Goal: Task Accomplishment & Management: Manage account settings

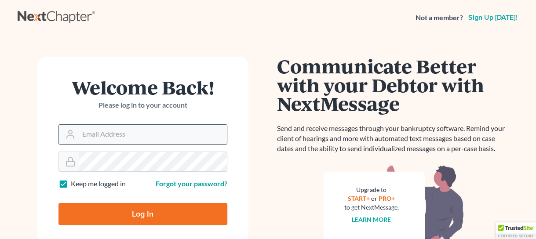
click at [101, 142] on input "Email Address" at bounding box center [153, 134] width 148 height 19
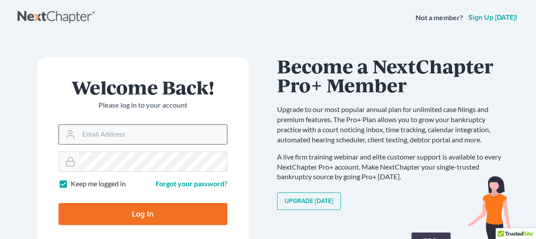
type input "mgoodin@glfok.com"
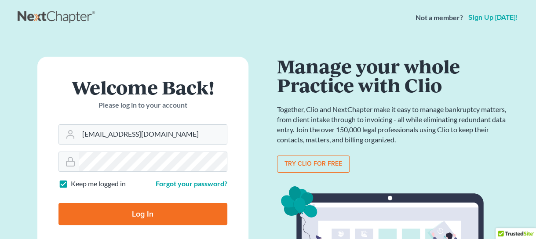
click at [282, 18] on div "Not a member? Sign up today!" at bounding box center [268, 18] width 501 height 16
click at [151, 138] on input "mgoodin@glfok.com" at bounding box center [153, 134] width 148 height 19
click at [158, 139] on input "mgoodin@glfok.com" at bounding box center [153, 134] width 148 height 19
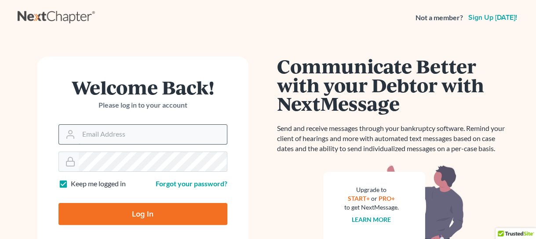
click at [149, 138] on input "Email Address" at bounding box center [153, 134] width 148 height 19
type input "mgoodin@goodinlawfirm.org"
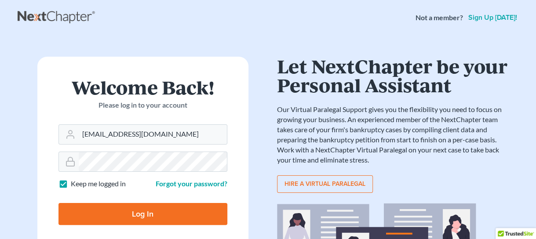
drag, startPoint x: 130, startPoint y: 151, endPoint x: 138, endPoint y: 191, distance: 40.8
click at [138, 191] on form "Welcome Back! Please log in to your account Email Address mgoodin@goodinlawfirm…" at bounding box center [142, 155] width 211 height 196
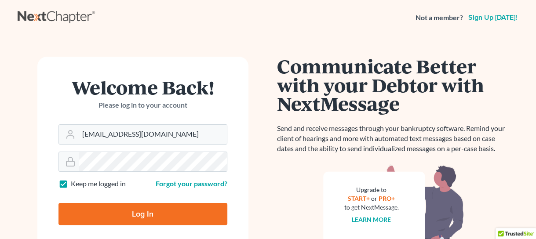
drag, startPoint x: 366, startPoint y: 0, endPoint x: 244, endPoint y: 3, distance: 122.6
click at [244, 3] on nav "Not a member? Sign up today!" at bounding box center [268, 17] width 536 height 35
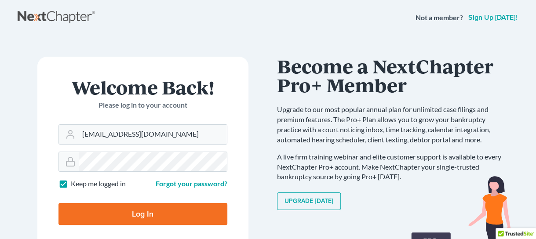
drag, startPoint x: 320, startPoint y: 0, endPoint x: 289, endPoint y: 11, distance: 33.1
click at [283, 14] on div "Not a member? Sign up today!" at bounding box center [268, 18] width 501 height 16
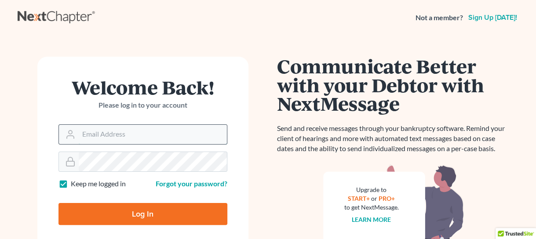
click at [142, 133] on input "Email Address" at bounding box center [153, 134] width 148 height 19
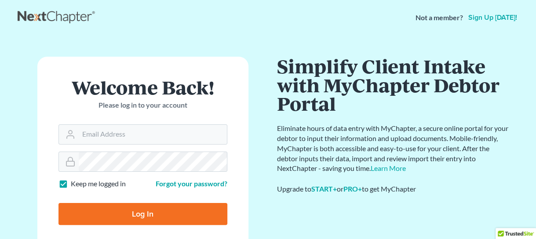
click at [398, 25] on div "Not a member? Sign up today!" at bounding box center [268, 18] width 501 height 16
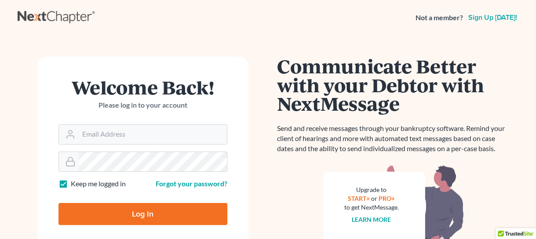
click at [257, 27] on nav "Not a member? Sign up today!" at bounding box center [268, 17] width 536 height 35
click at [244, 33] on nav "Not a member? Sign up today!" at bounding box center [268, 17] width 536 height 35
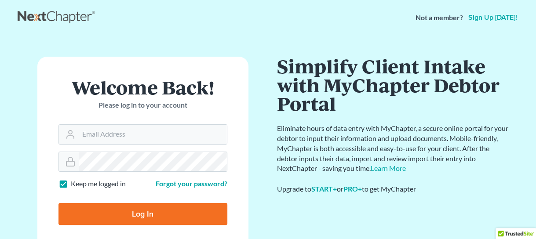
click at [246, 32] on nav "Not a member? Sign up today!" at bounding box center [268, 17] width 536 height 35
click at [243, 32] on nav "Not a member? Sign up today!" at bounding box center [268, 17] width 536 height 35
